Goal: Transaction & Acquisition: Book appointment/travel/reservation

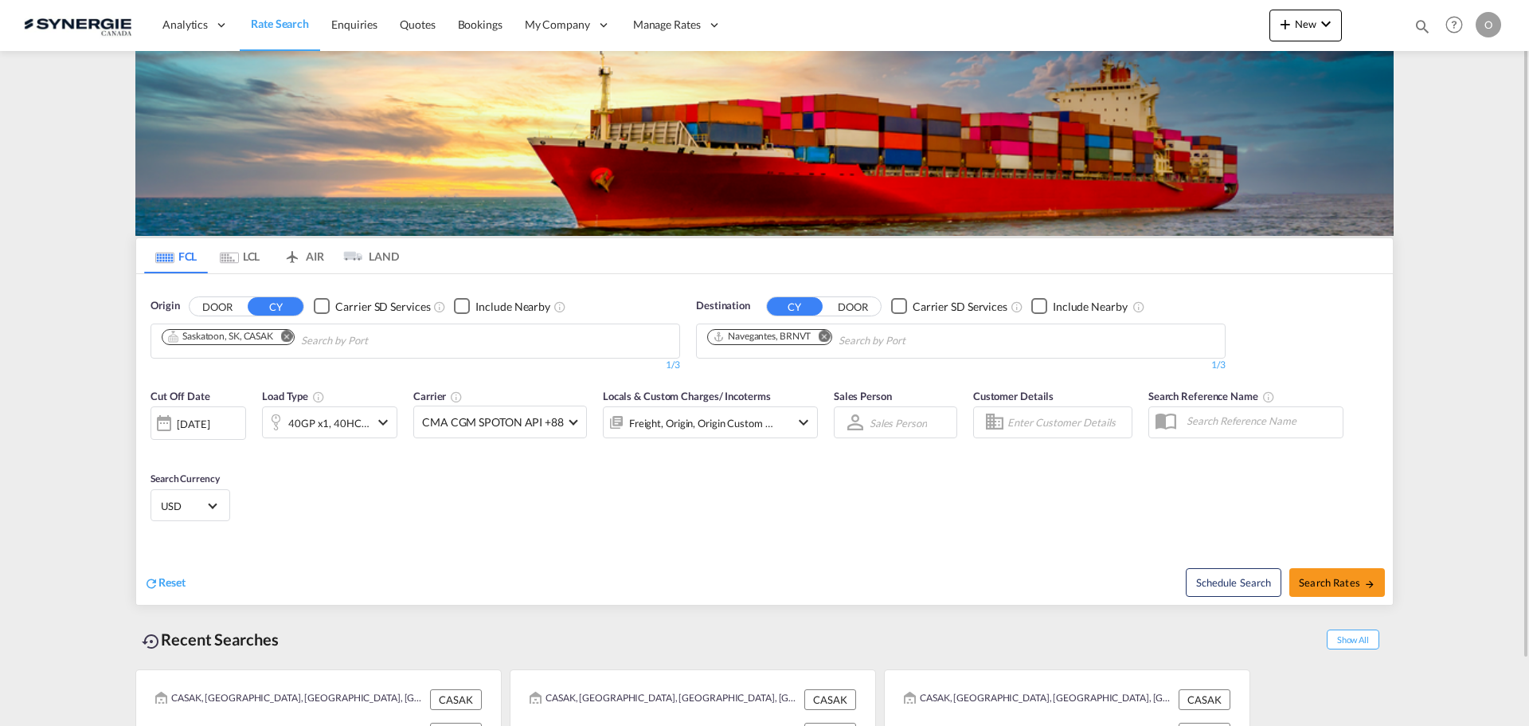
click at [1426, 29] on md-icon "icon-magnify" at bounding box center [1423, 27] width 18 height 18
click at [1148, 30] on select "Bookings Quotes Enquiries" at bounding box center [1169, 26] width 76 height 29
select select "Quotes"
click at [1131, 12] on select "Bookings Quotes Enquiries" at bounding box center [1169, 26] width 76 height 29
click at [1265, 17] on input at bounding box center [1302, 26] width 198 height 28
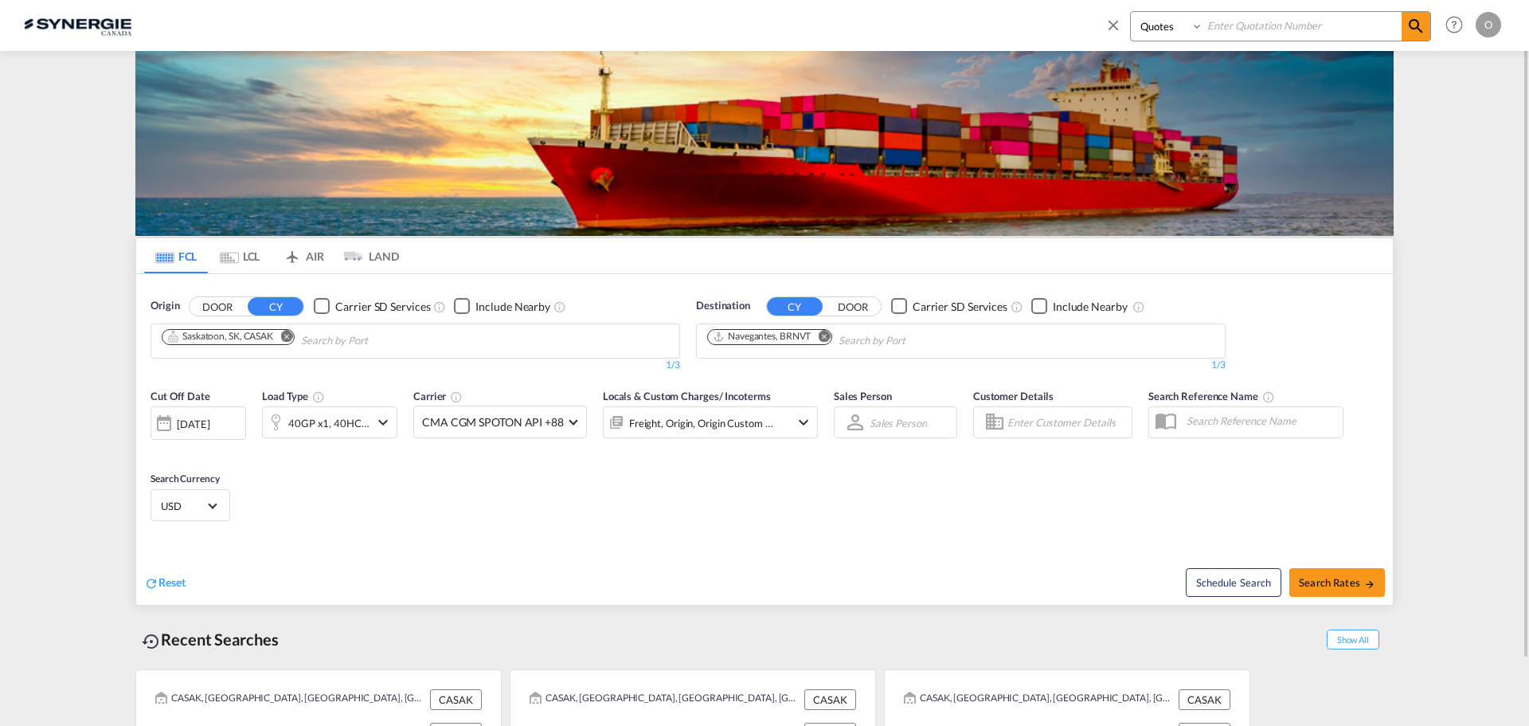
paste input "SYC000014760"
type input "SYC000014760"
click at [1417, 31] on md-icon "icon-magnify" at bounding box center [1415, 26] width 19 height 19
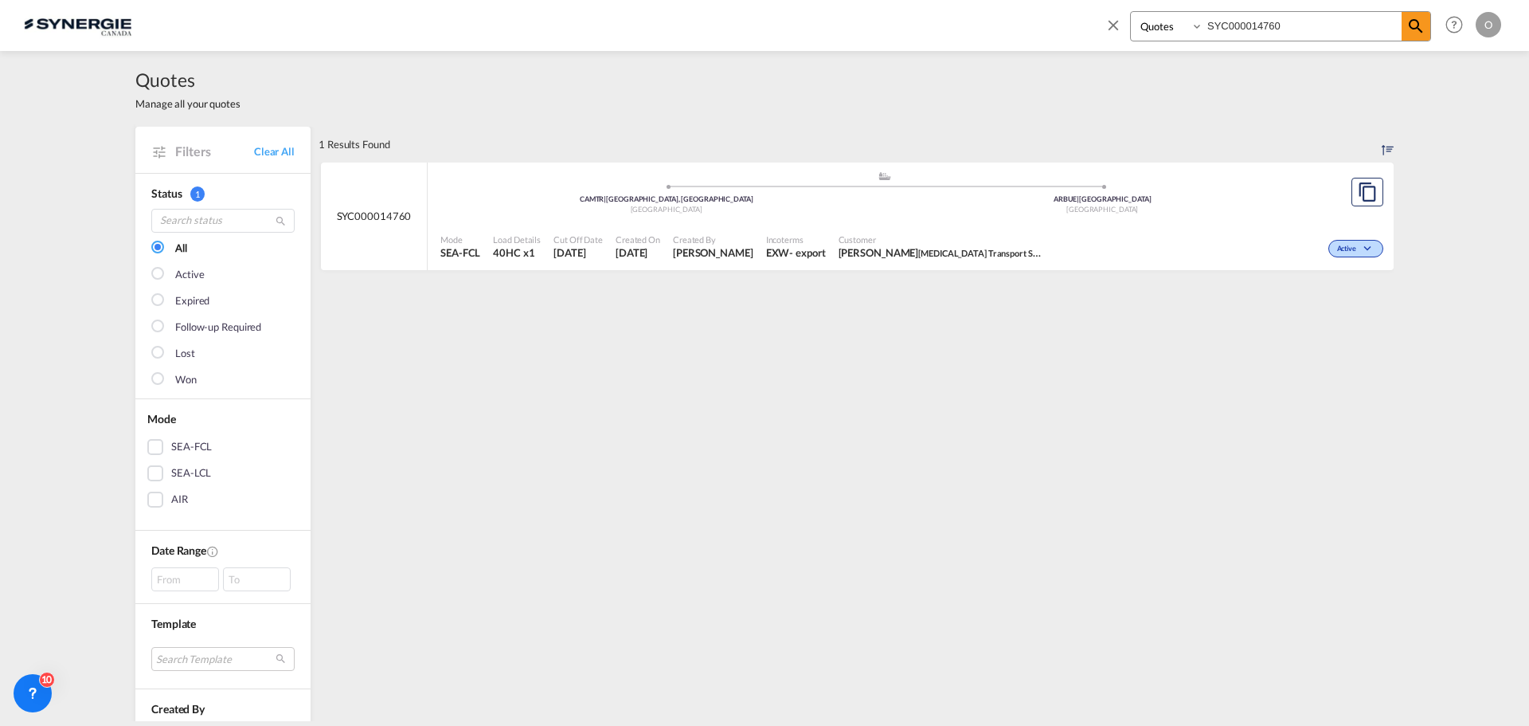
click at [839, 260] on span "[PERSON_NAME][MEDICAL_DATA] Transport Service S.A" at bounding box center [942, 252] width 207 height 14
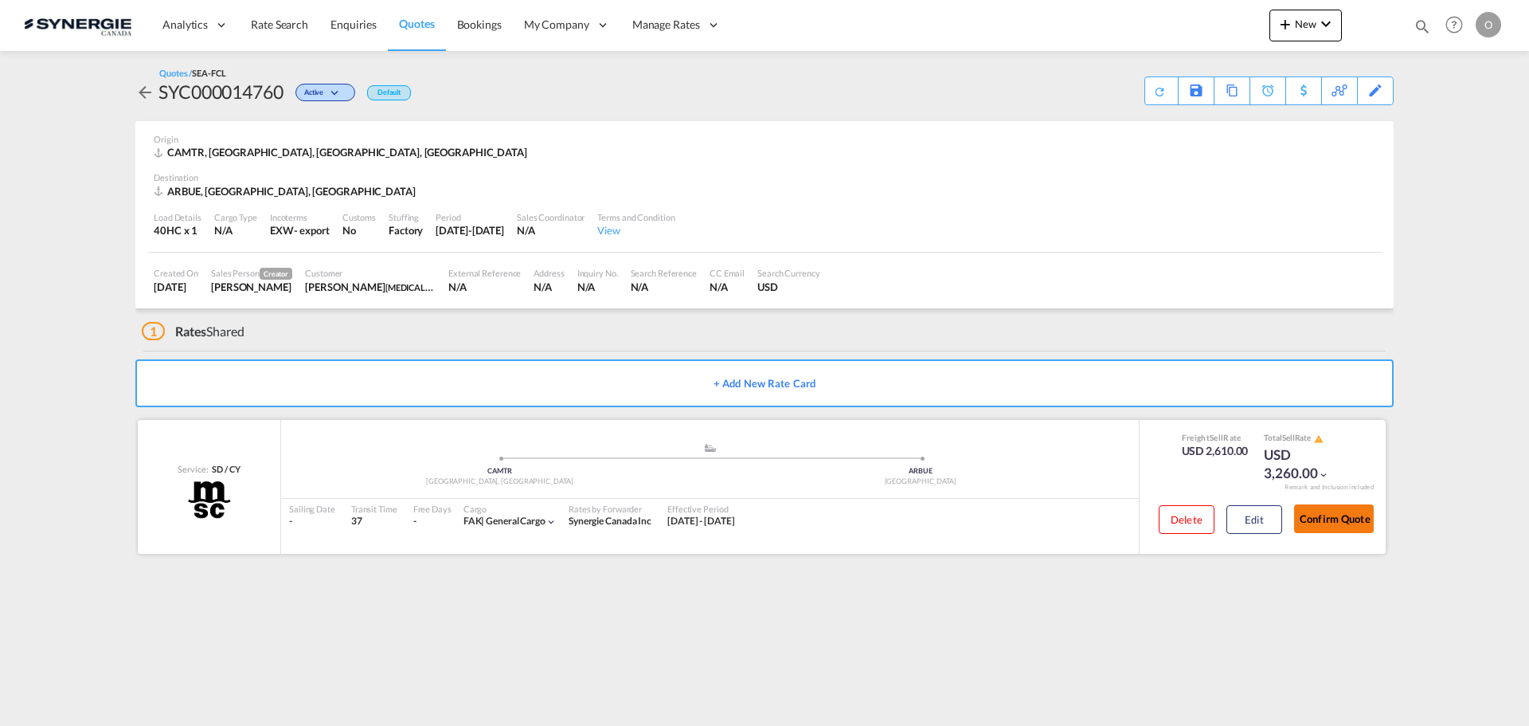
click at [1312, 532] on button "Confirm Quote" at bounding box center [1334, 518] width 80 height 29
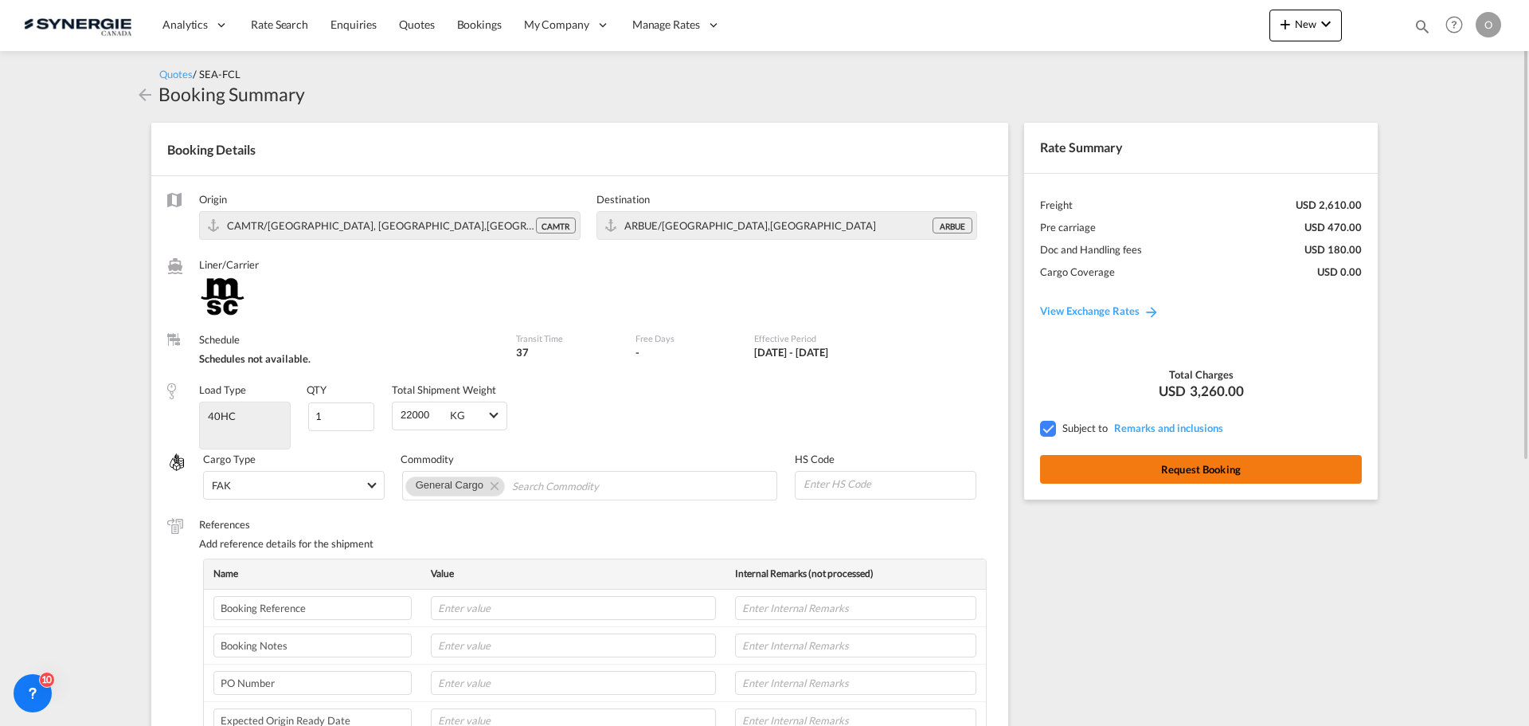
click at [1174, 466] on button "Request Booking" at bounding box center [1201, 469] width 322 height 29
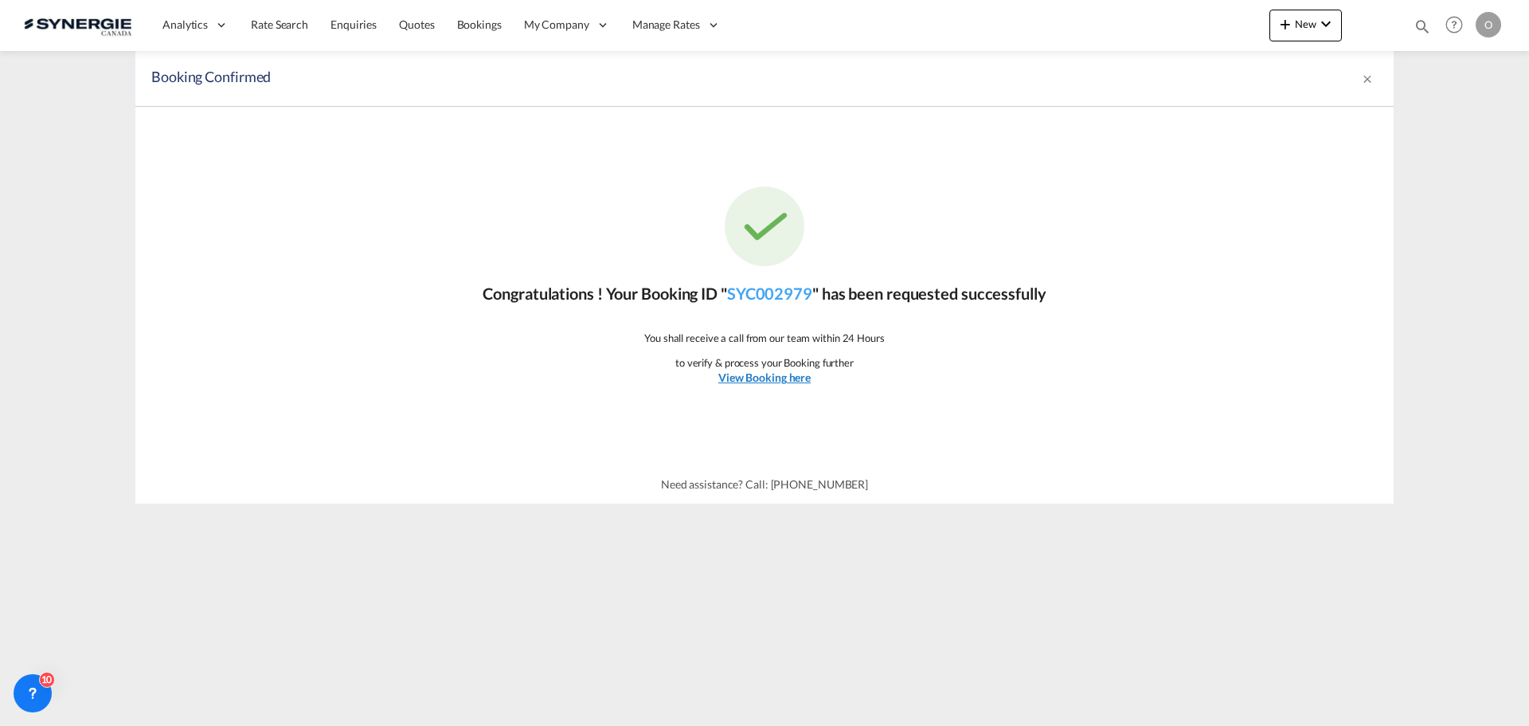
click at [774, 384] on u "View Booking here" at bounding box center [764, 377] width 92 height 14
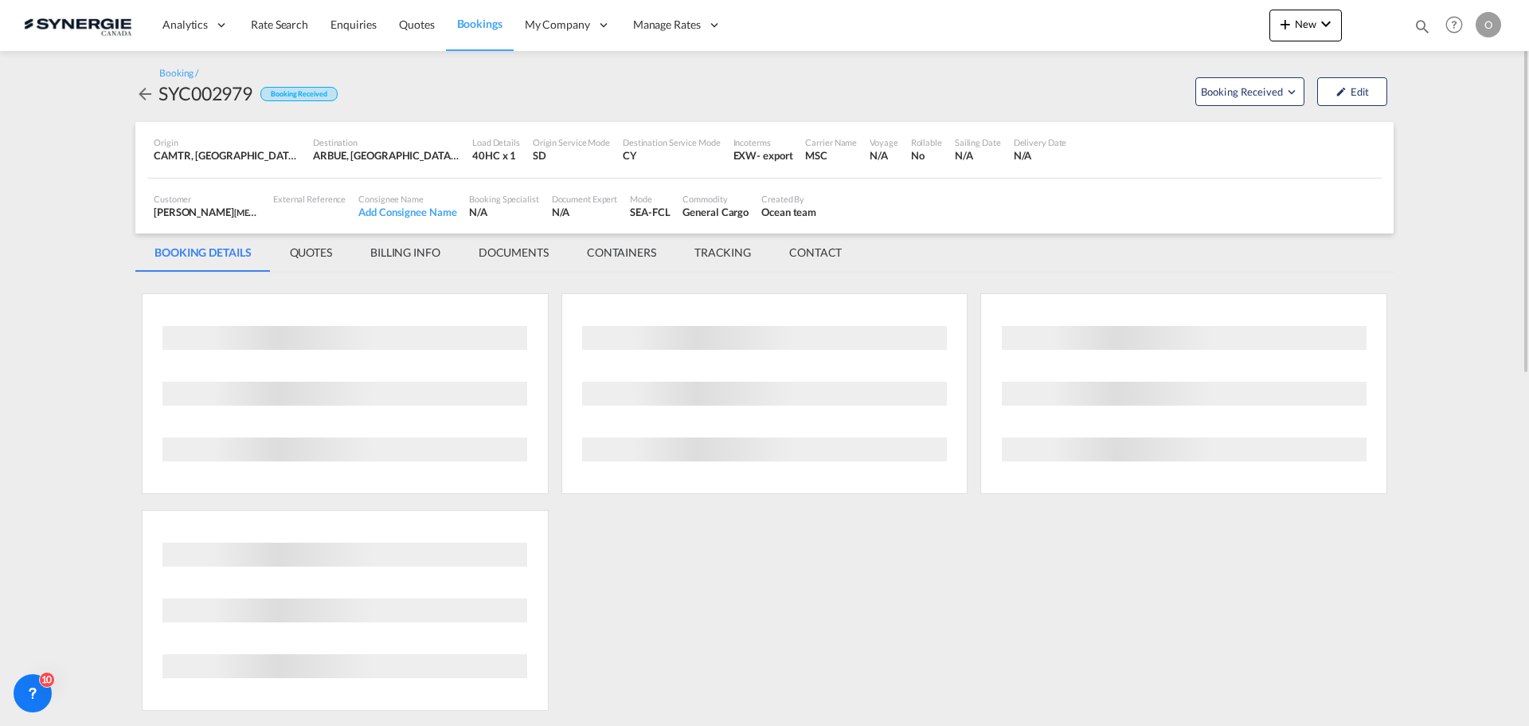
click at [306, 252] on md-tab-item "QUOTES" at bounding box center [311, 252] width 80 height 38
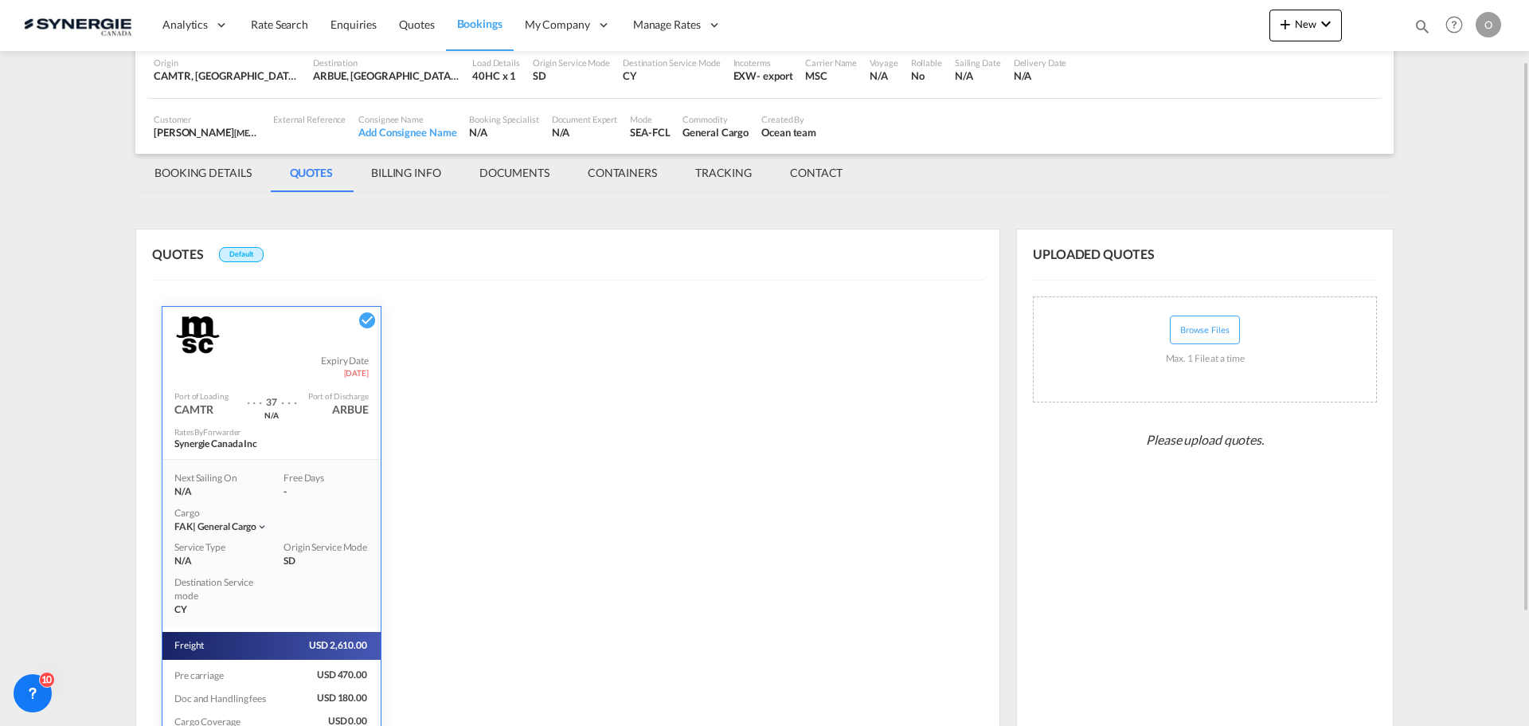
scroll to position [159, 0]
